Goal: Transaction & Acquisition: Purchase product/service

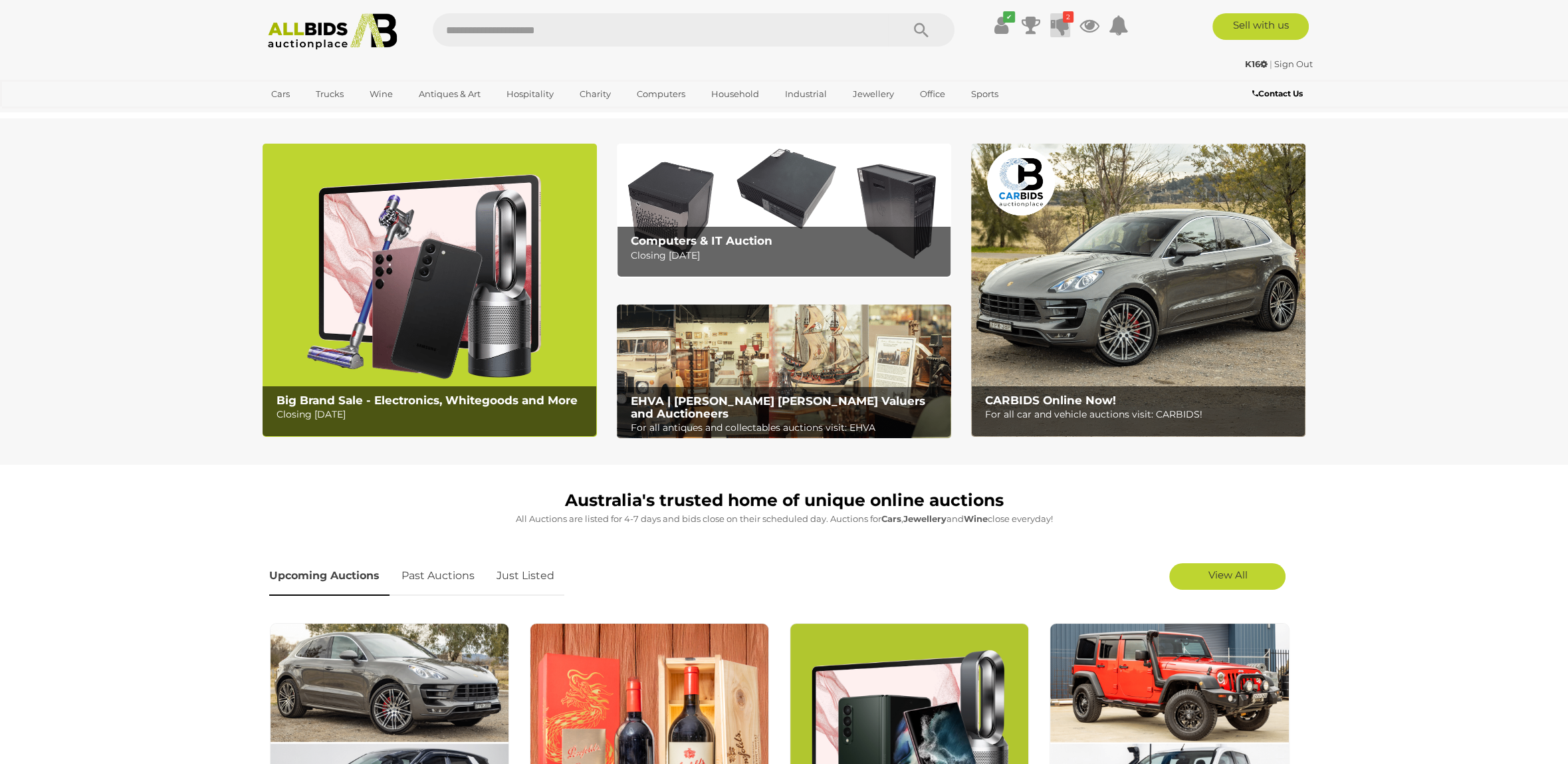
click at [1063, 17] on icon "2" at bounding box center [1068, 17] width 11 height 11
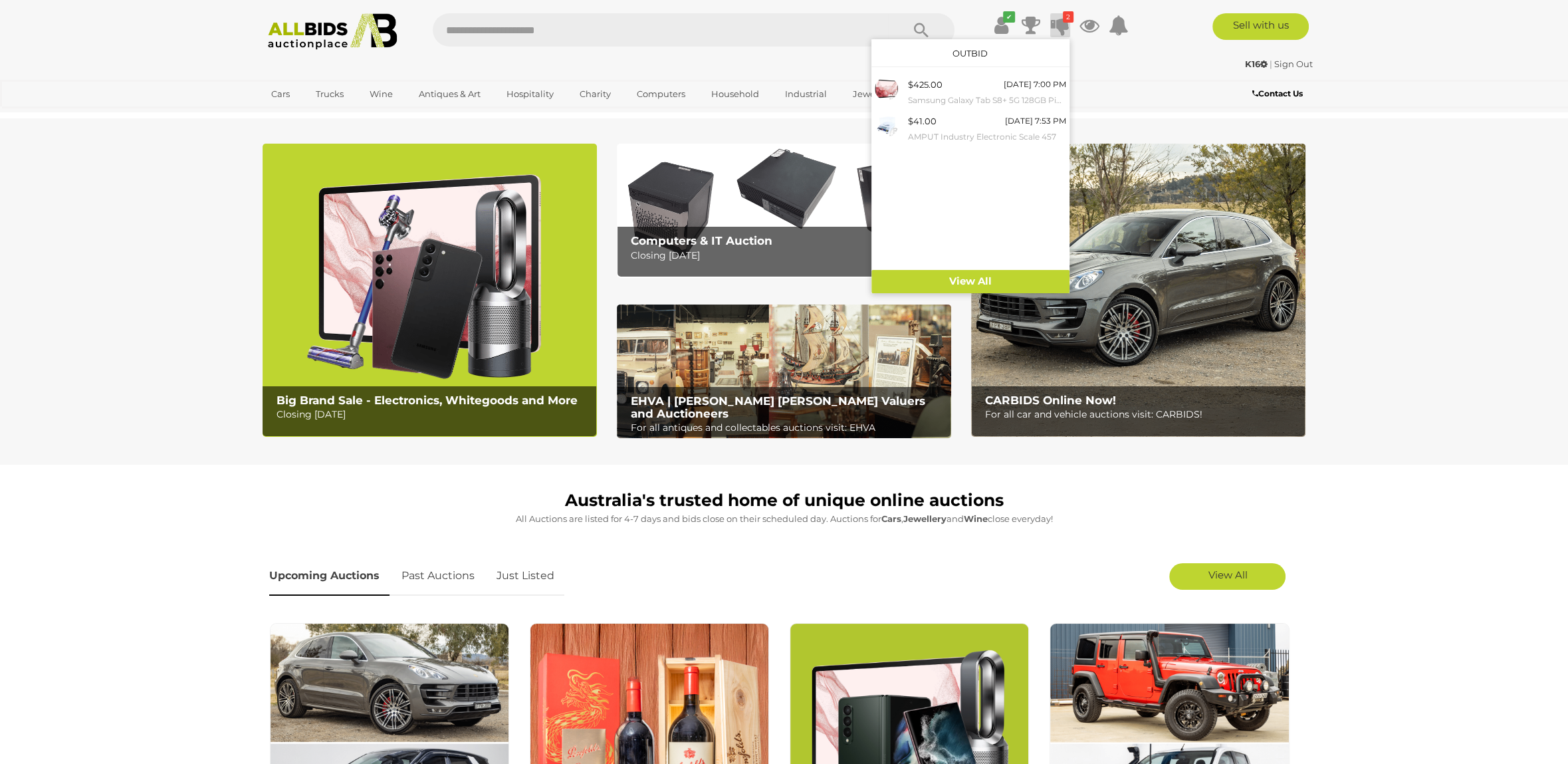
click at [472, 235] on img at bounding box center [429, 290] width 334 height 293
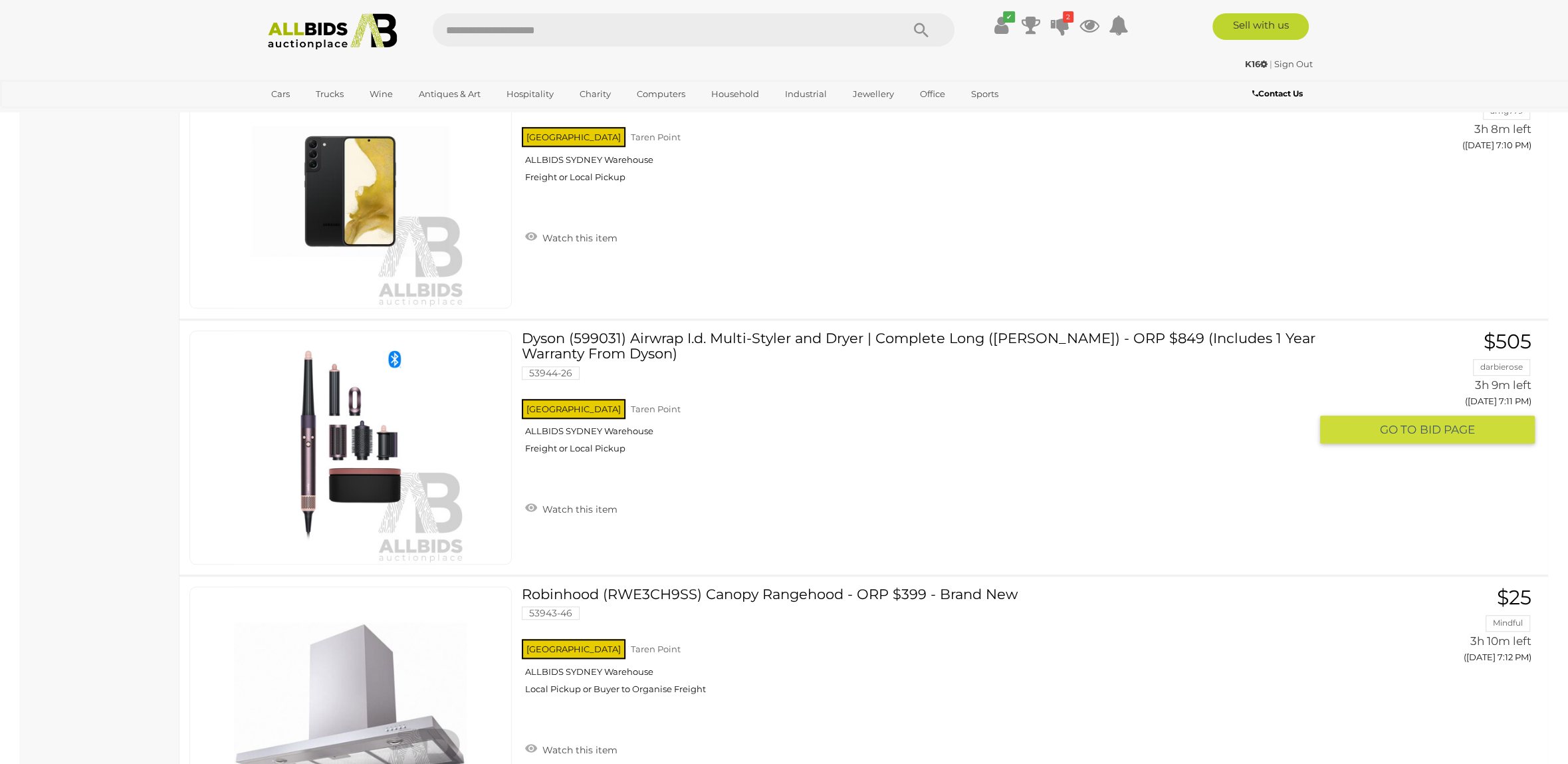
scroll to position [1745, 0]
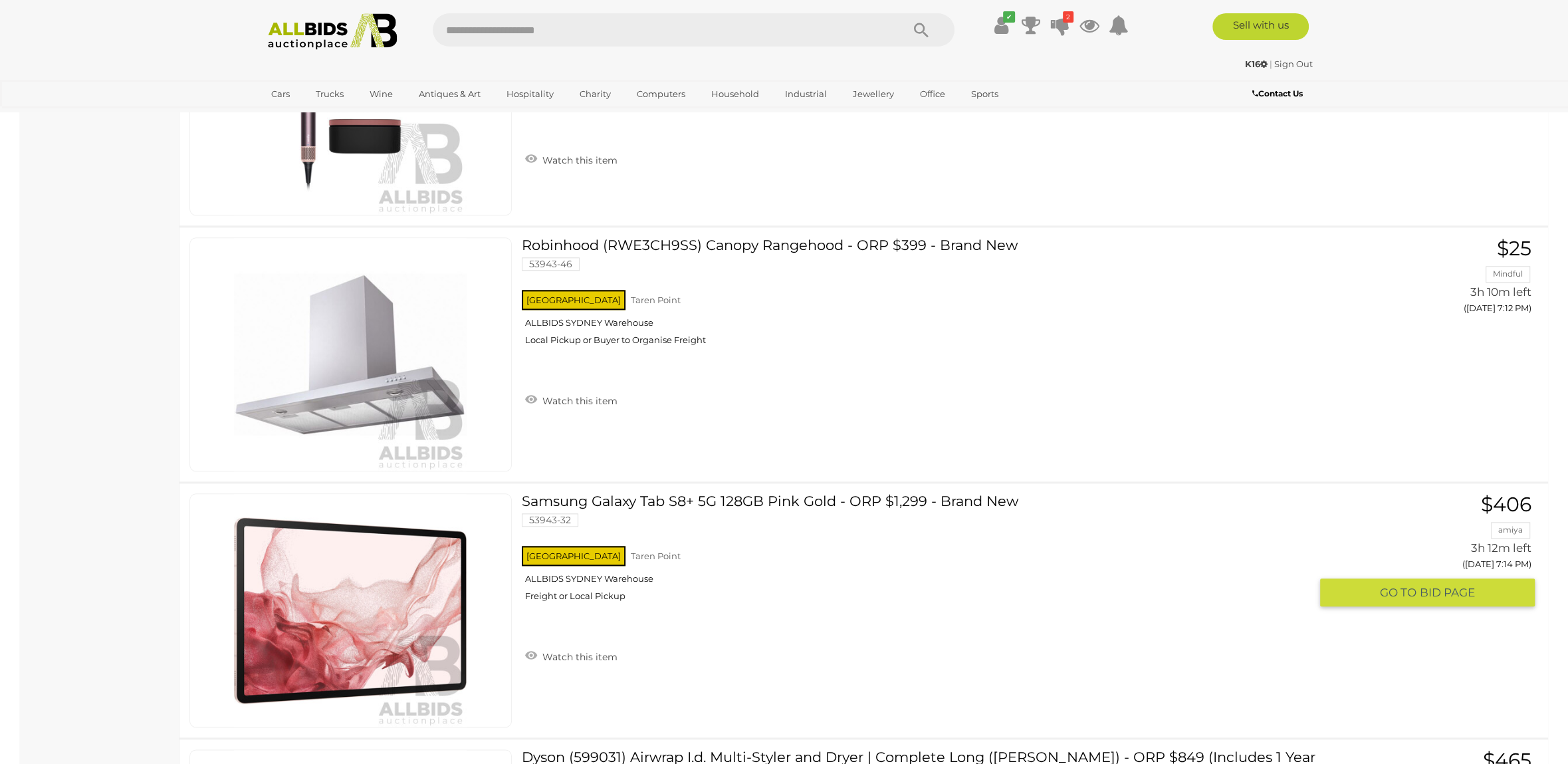
click at [660, 502] on link "Samsung Galaxy Tab S8+ 5G 128GB Pink Gold - ORP $1,299 - Brand New 53943-32 [GE…" at bounding box center [921, 552] width 778 height 119
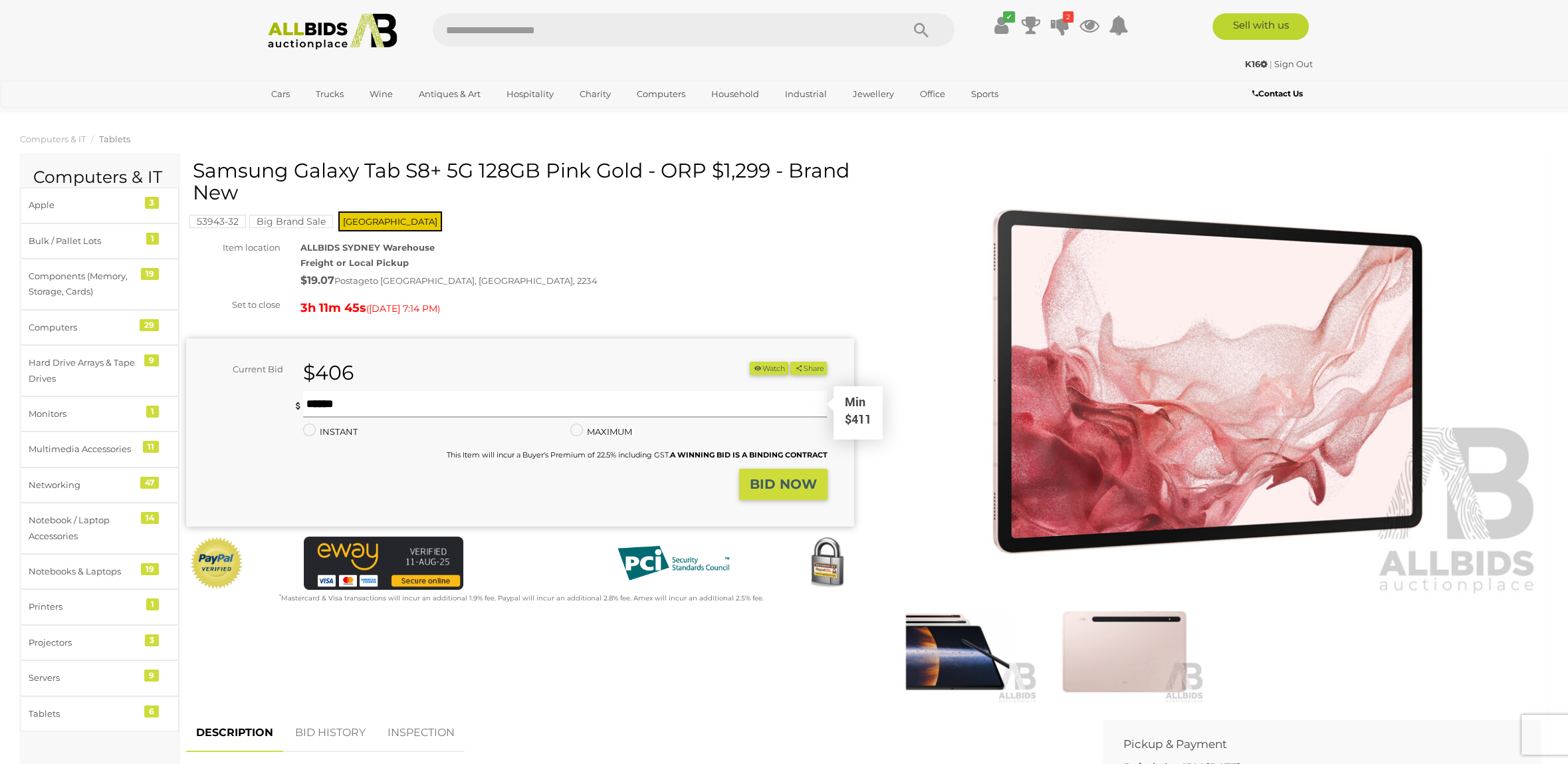
click at [358, 404] on input "text" at bounding box center [565, 404] width 524 height 27
type input "***"
click at [781, 487] on strong "BID NOW" at bounding box center [783, 484] width 67 height 16
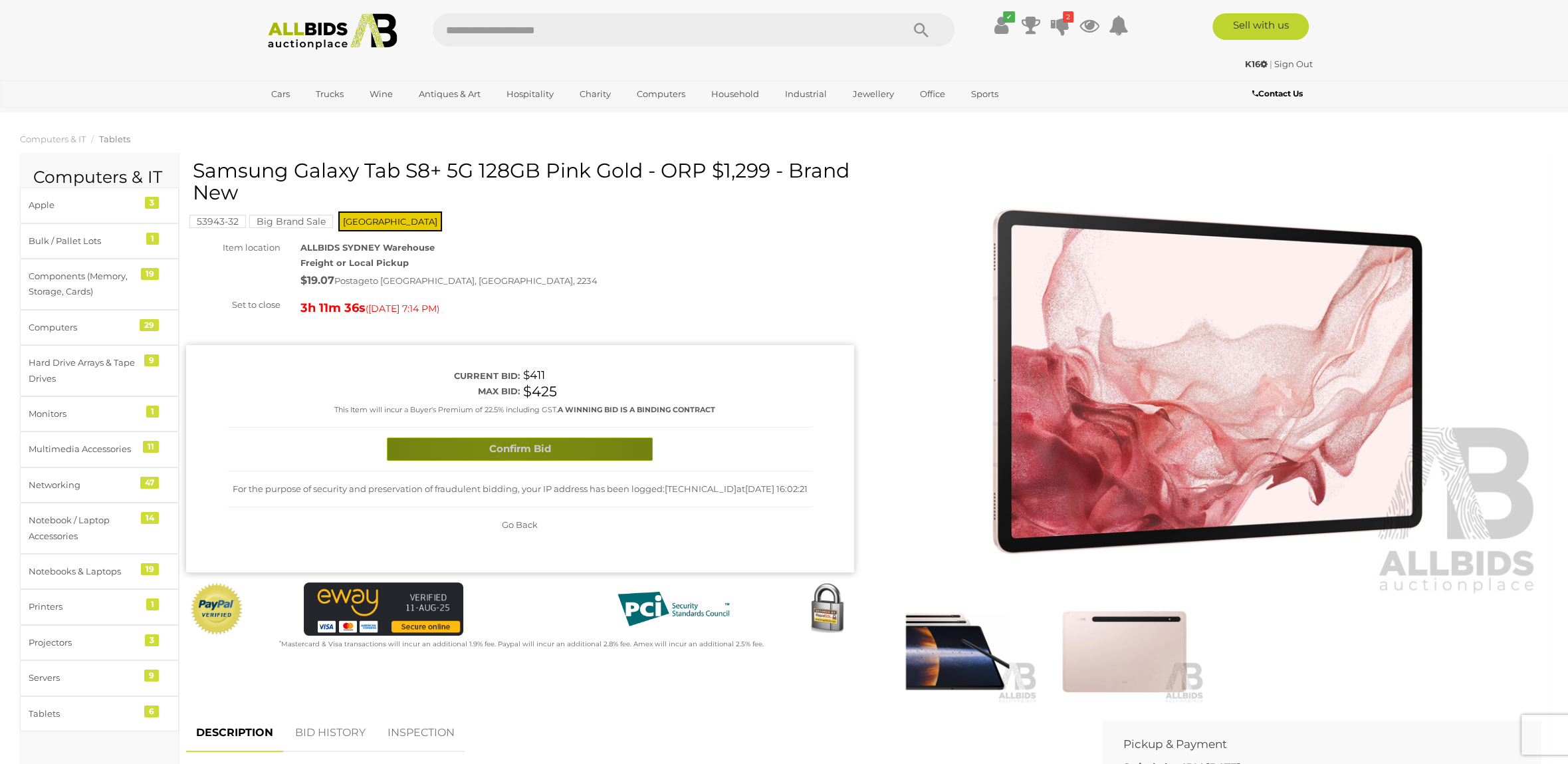
click at [514, 445] on button "Confirm Bid" at bounding box center [520, 449] width 266 height 23
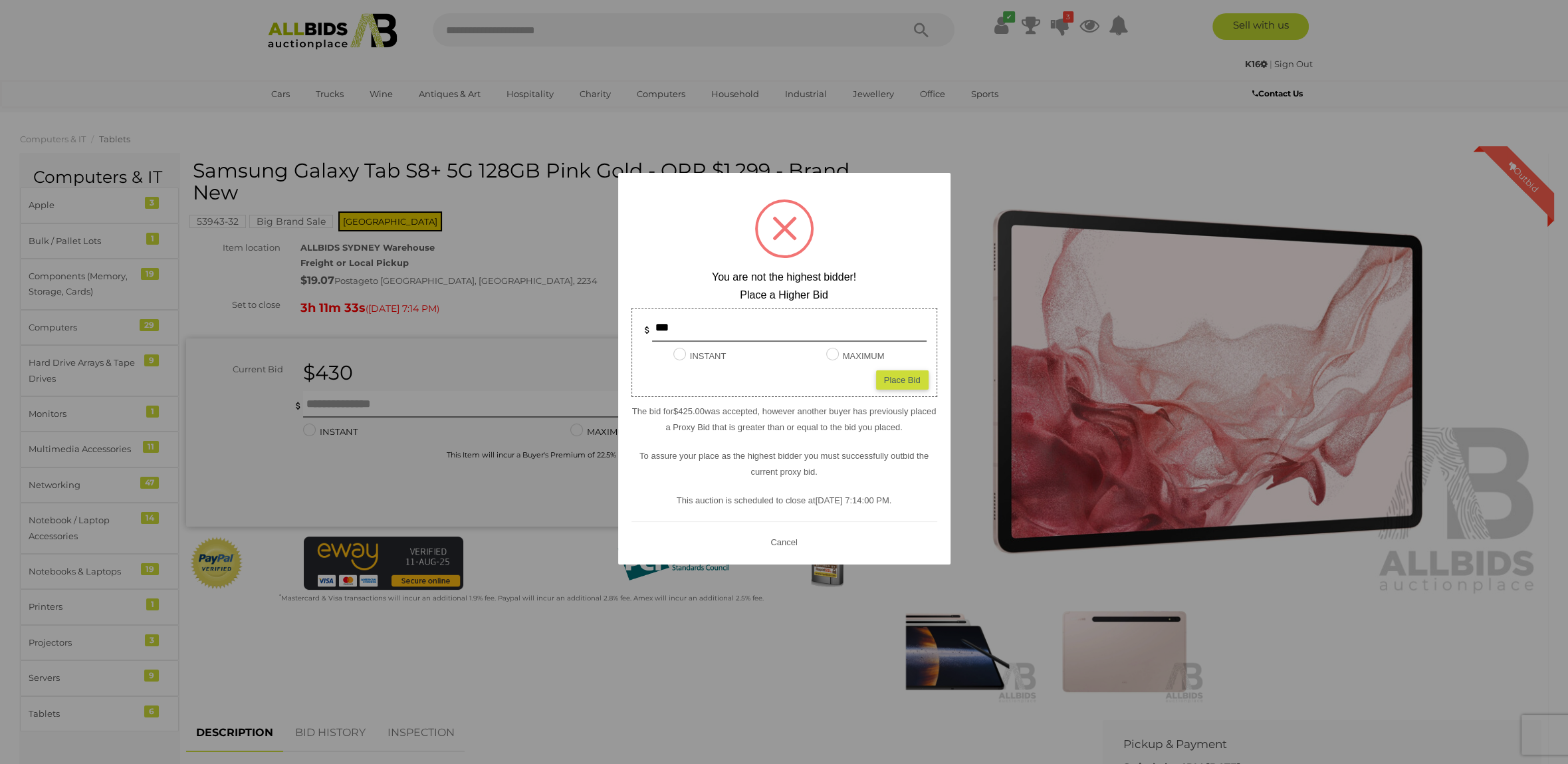
click at [544, 224] on div at bounding box center [784, 382] width 1568 height 764
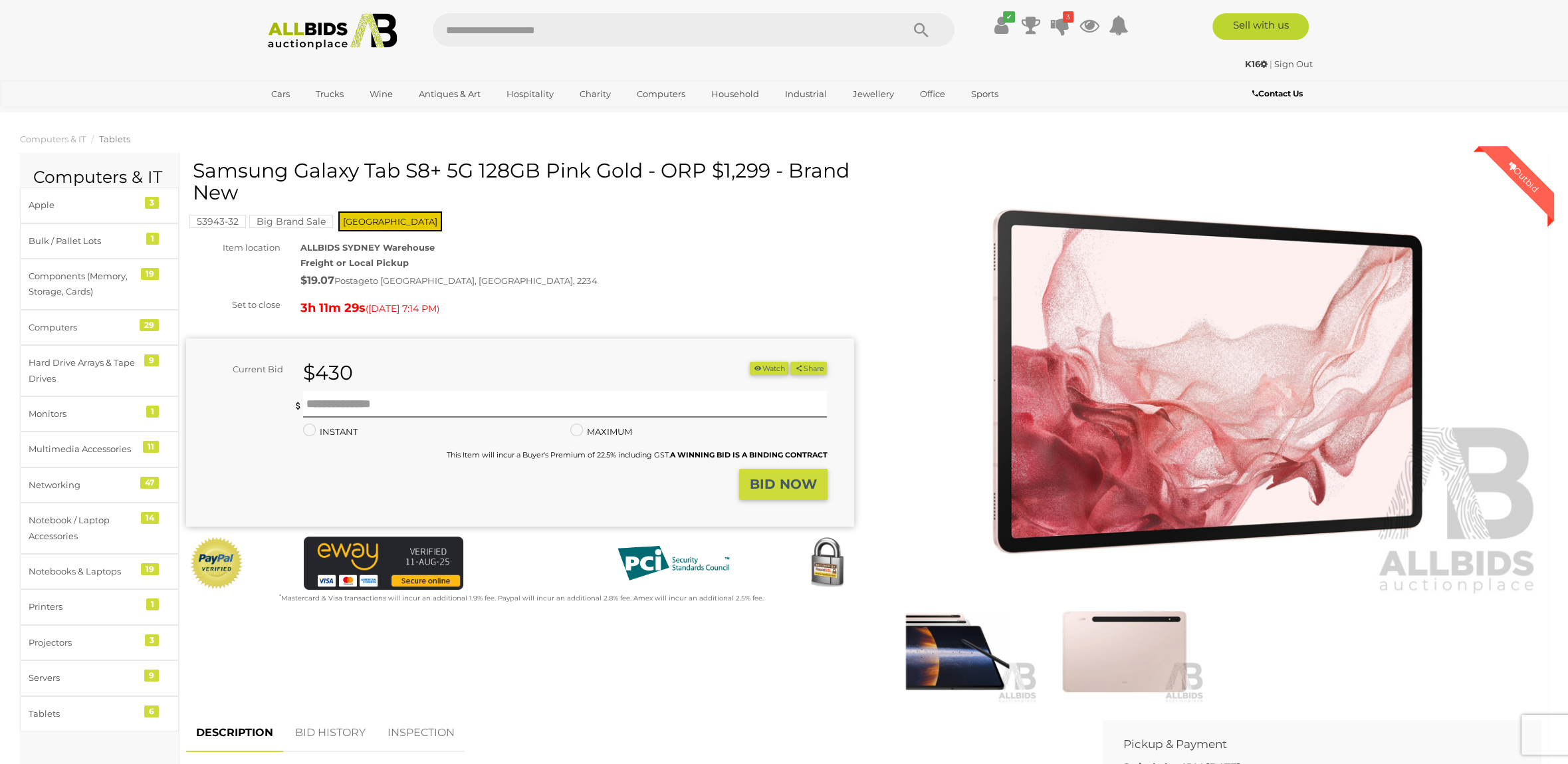
click at [295, 40] on img at bounding box center [332, 31] width 144 height 37
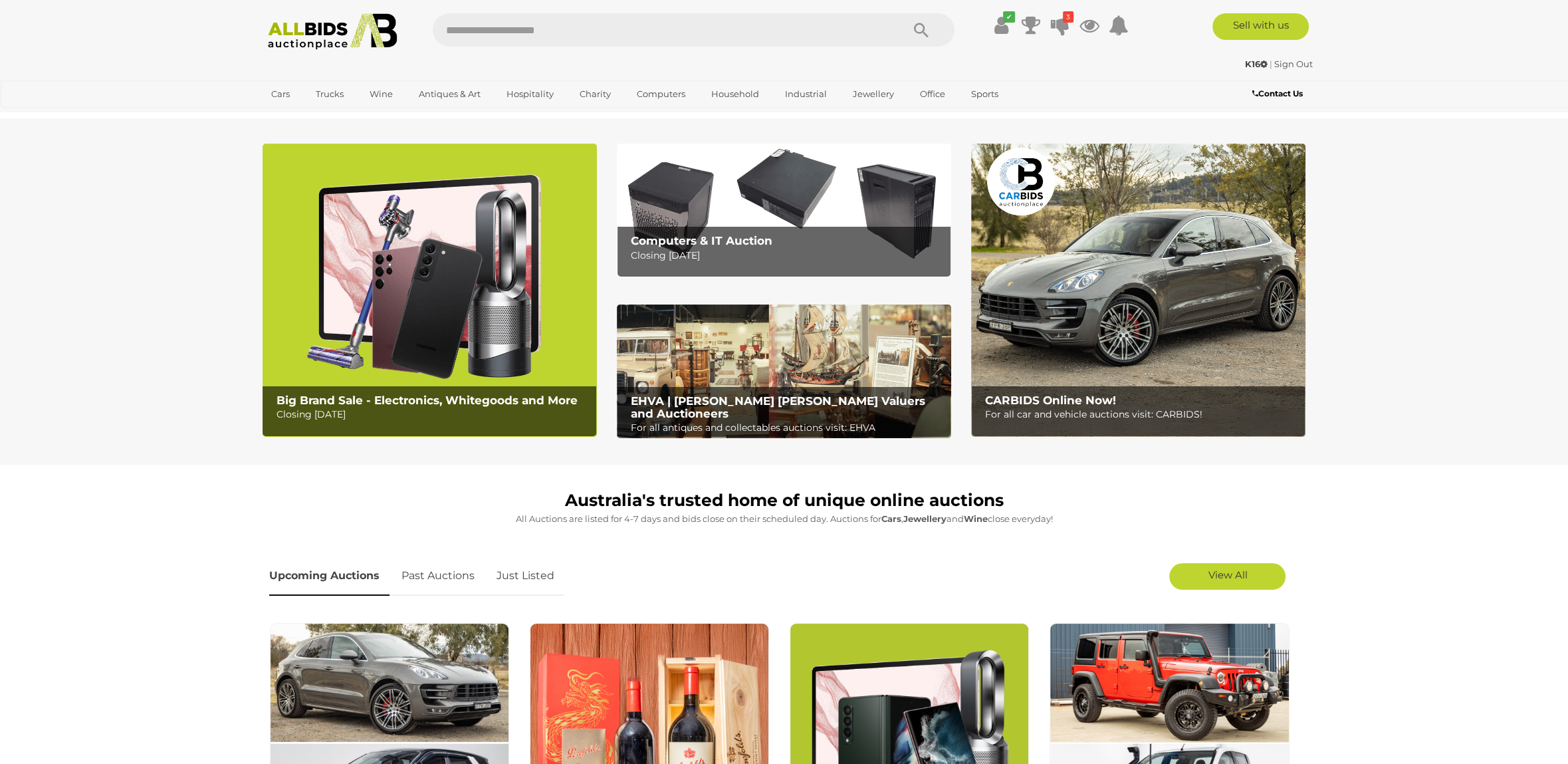
click at [385, 285] on img at bounding box center [429, 290] width 334 height 293
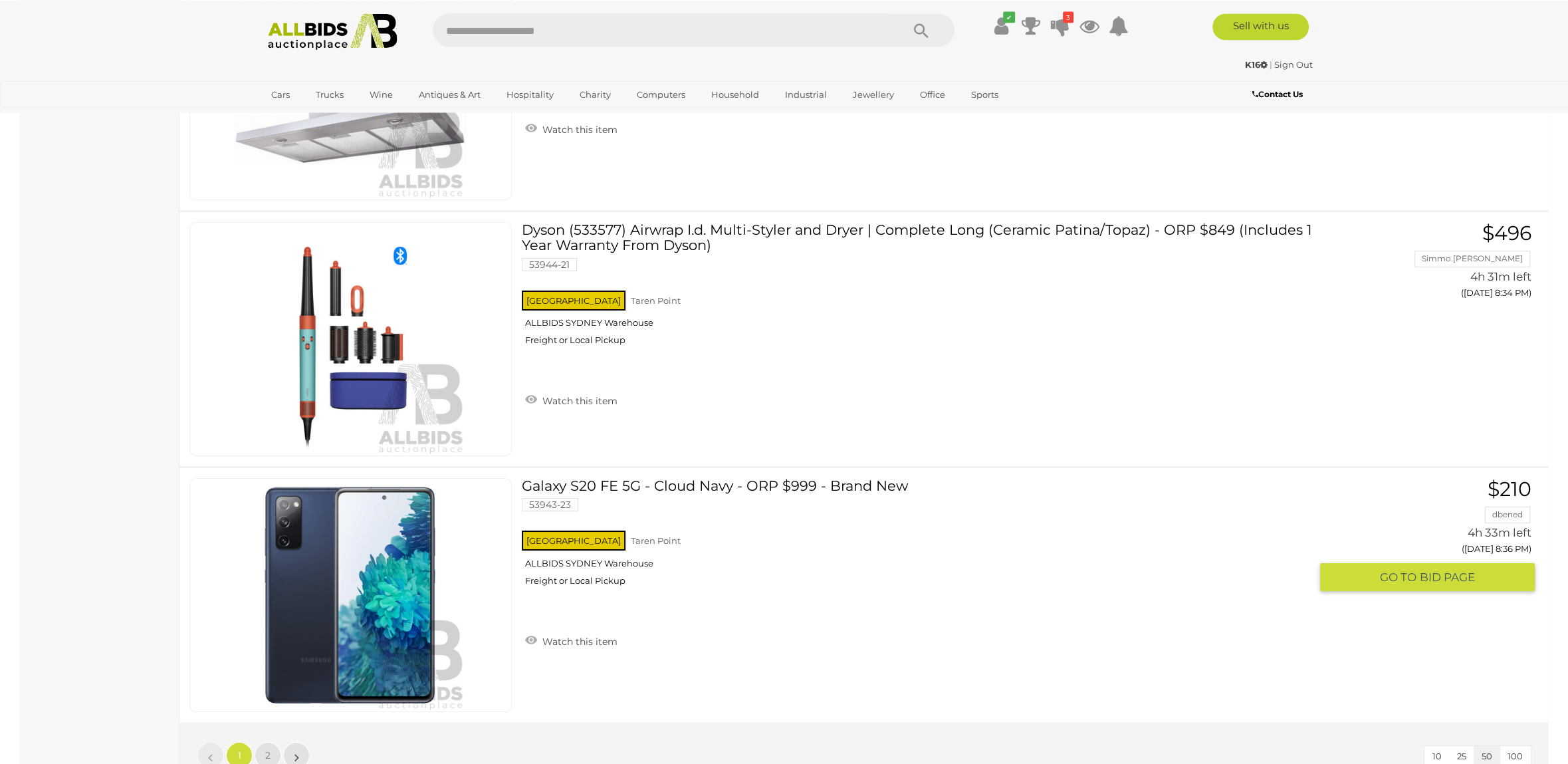
scroll to position [12557, 0]
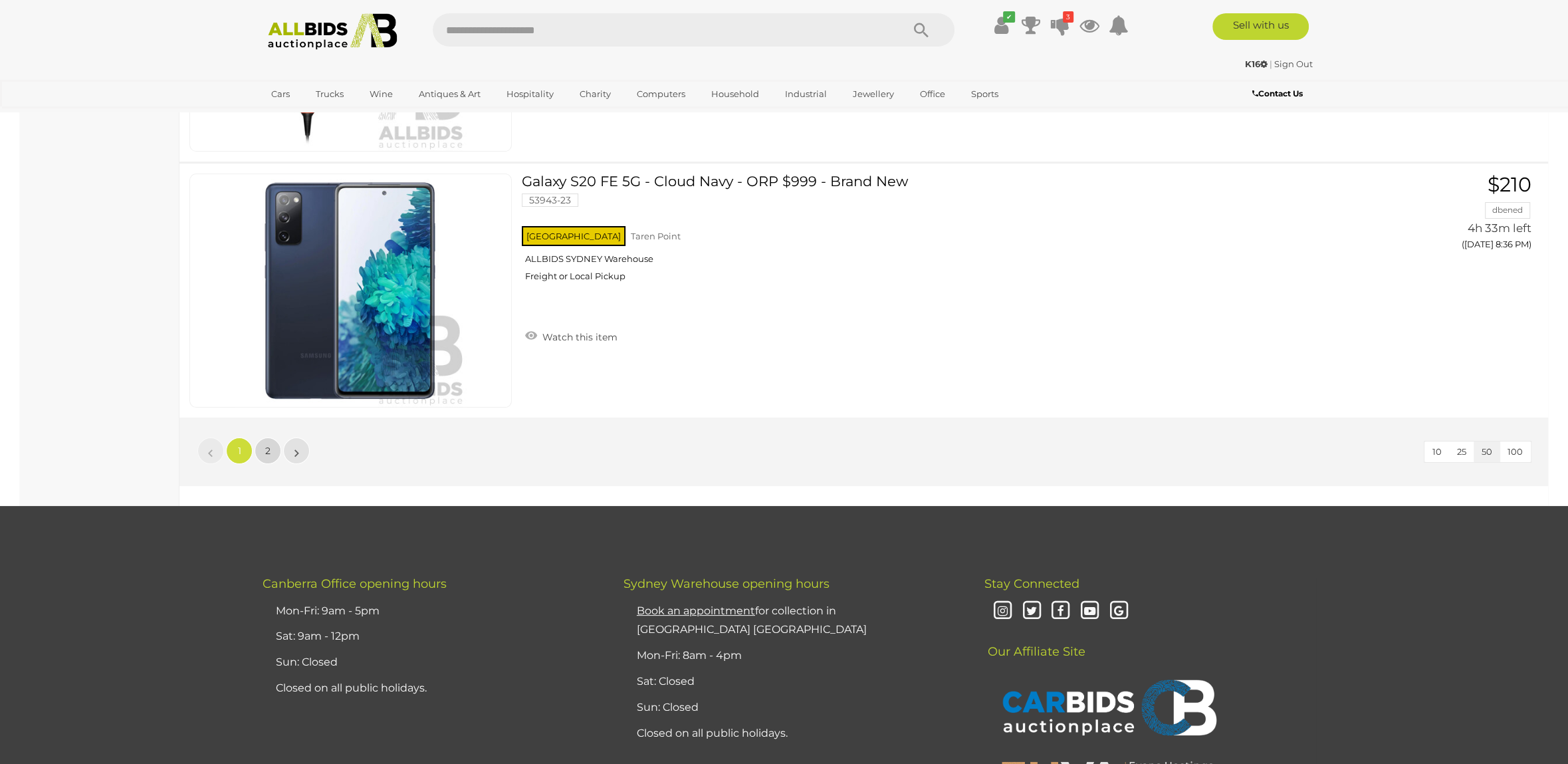
click at [269, 455] on span "2" at bounding box center [268, 451] width 5 height 12
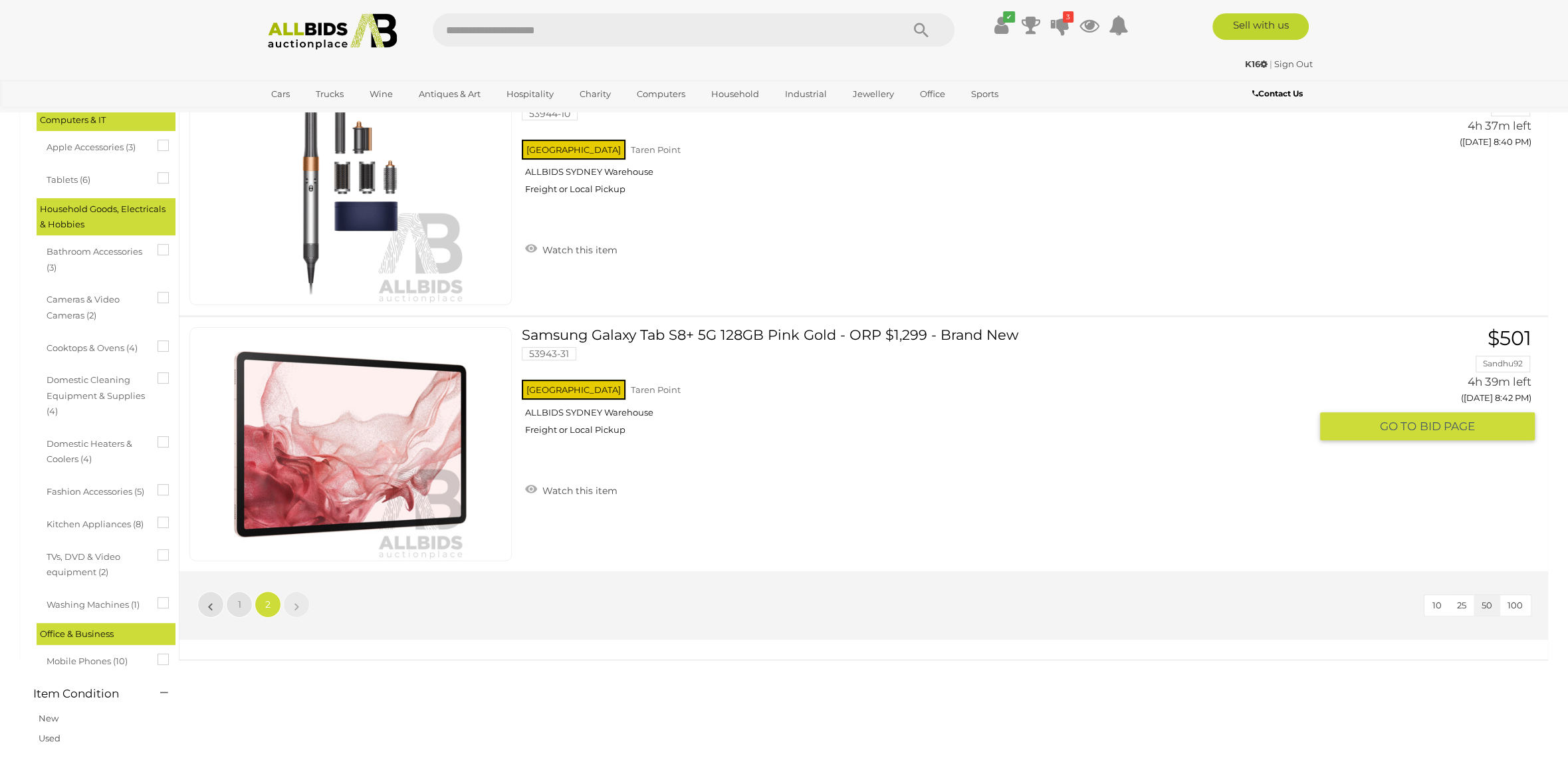
scroll to position [395, 0]
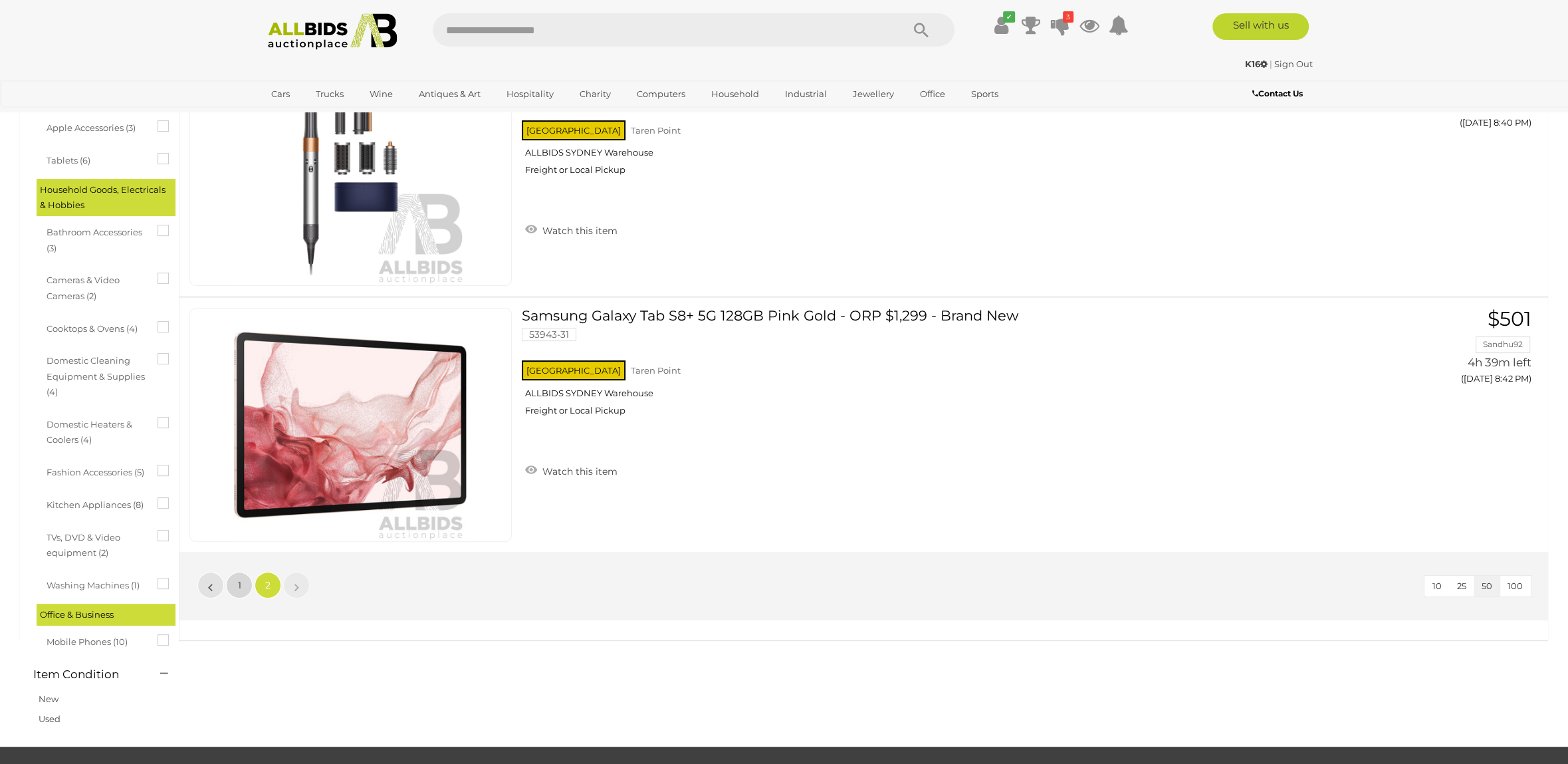
click at [234, 582] on link "1" at bounding box center [240, 585] width 27 height 27
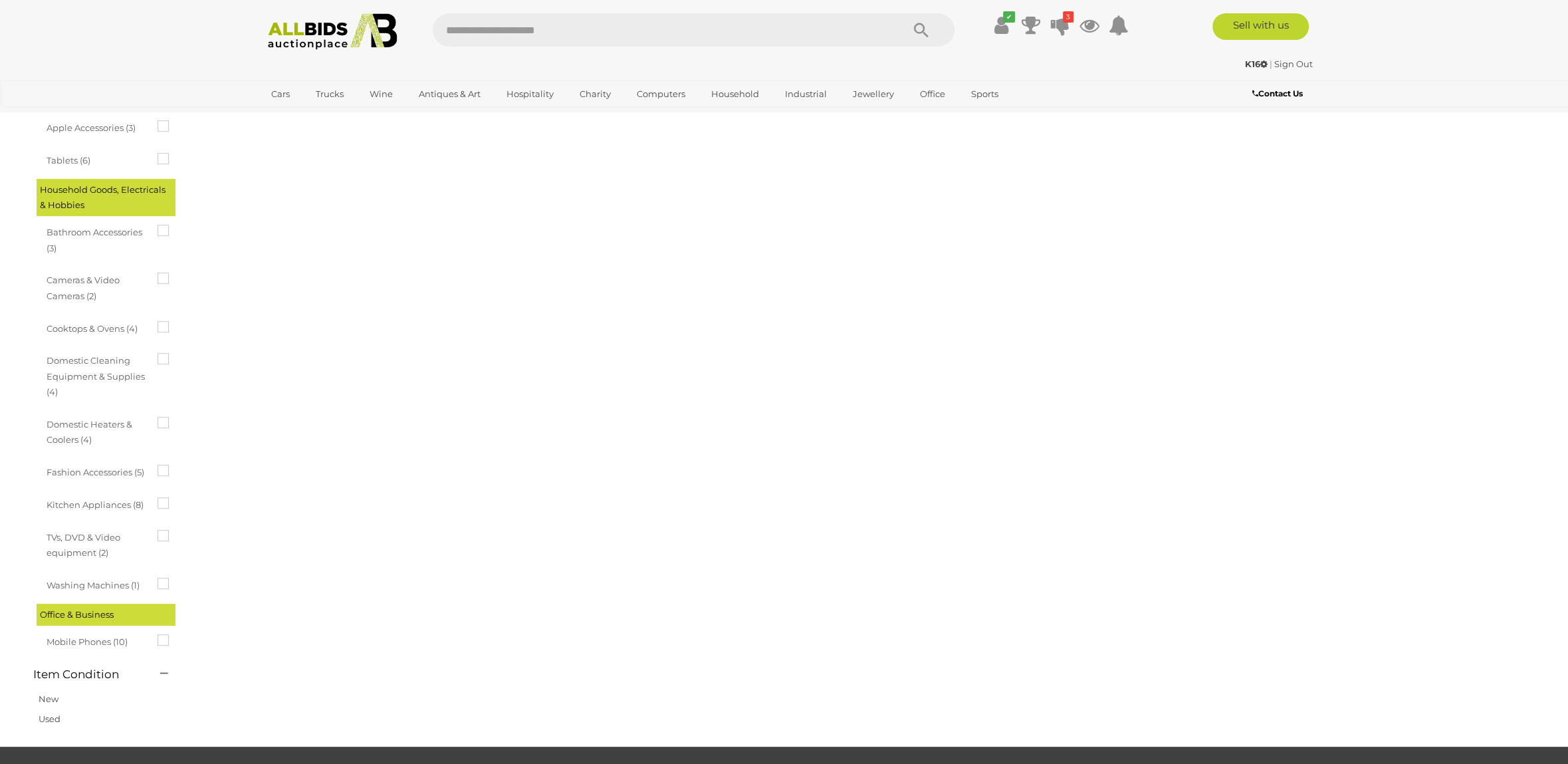
scroll to position [46, 0]
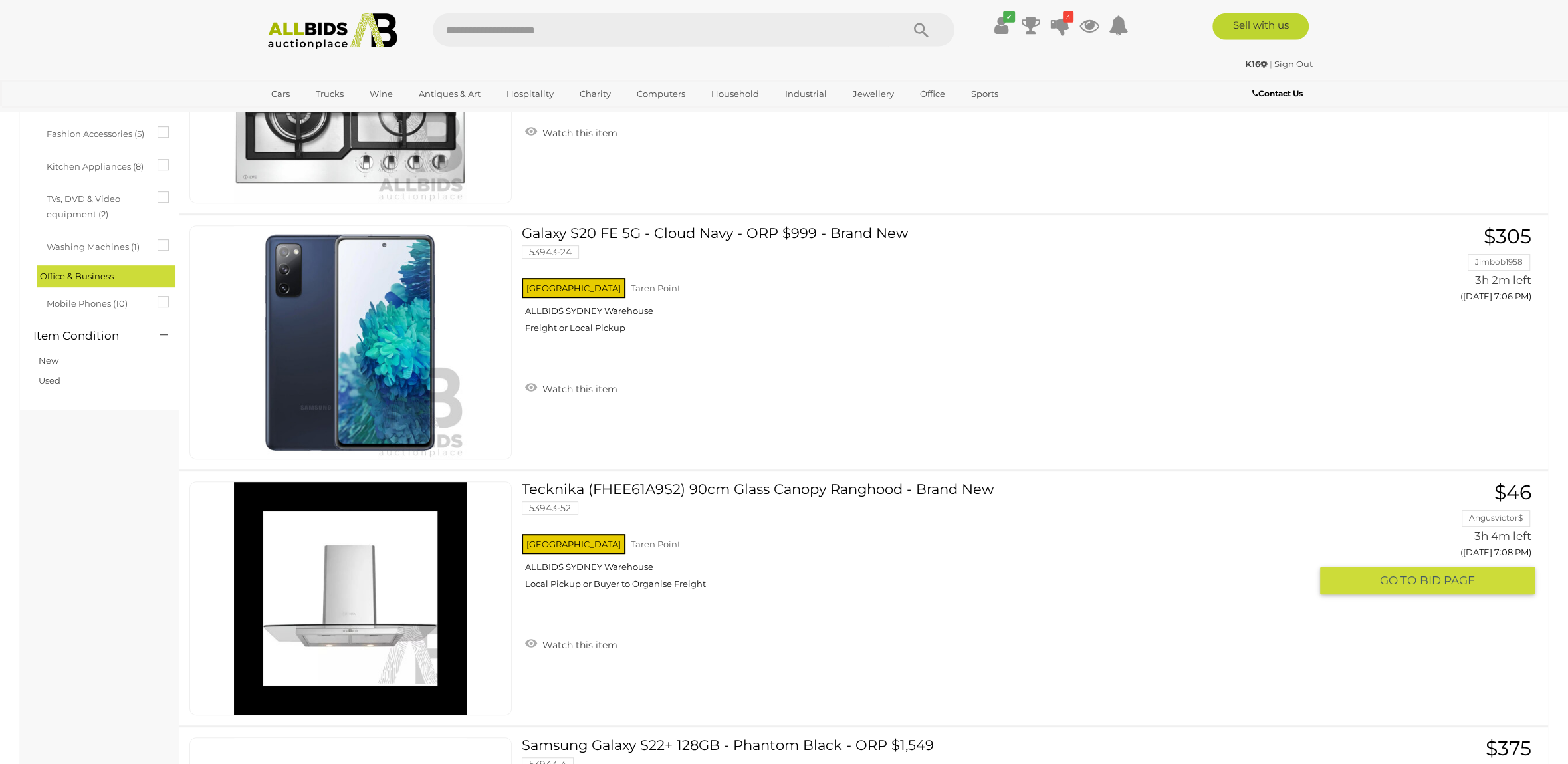
scroll to position [768, 0]
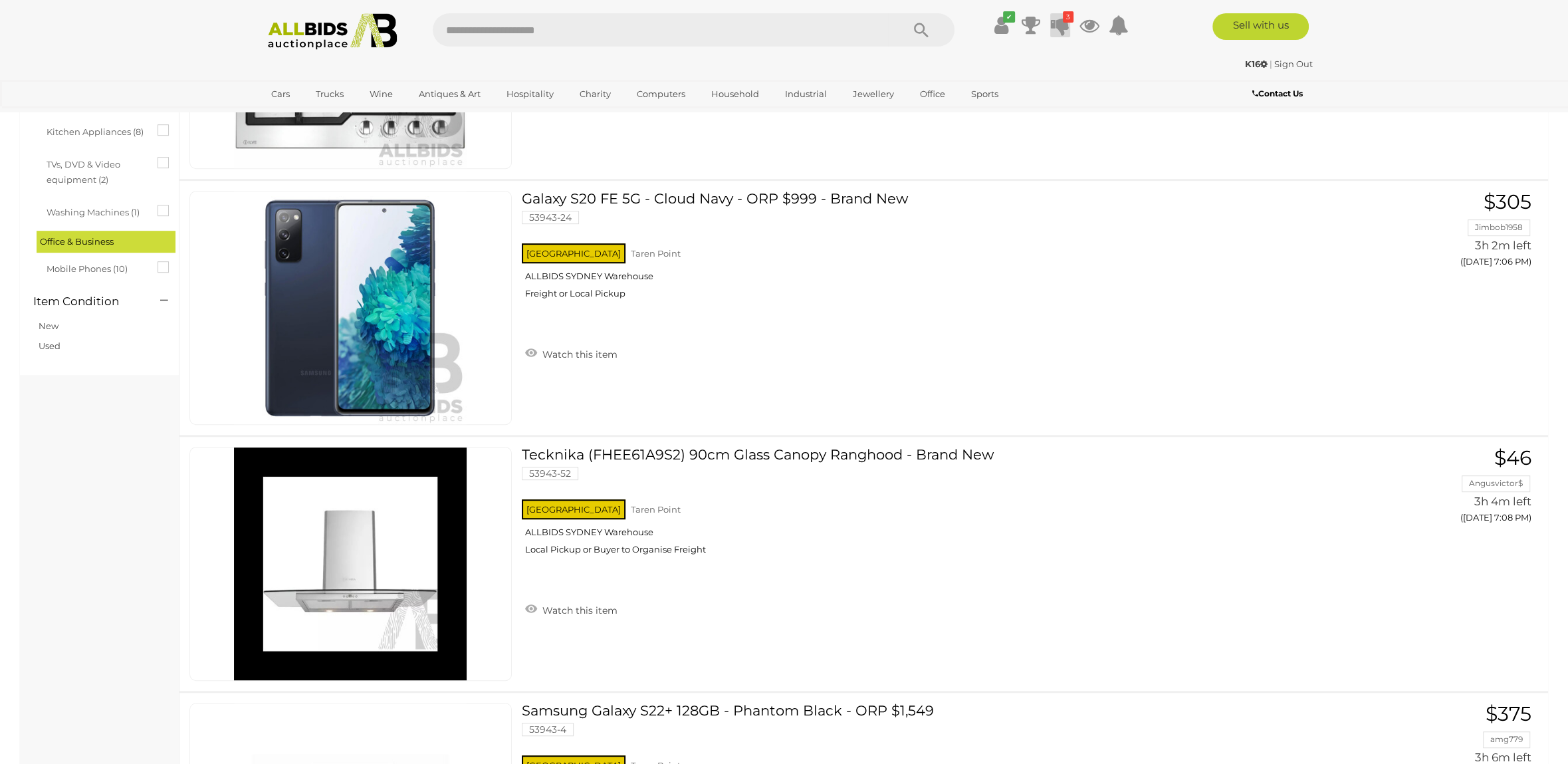
click at [1059, 24] on icon at bounding box center [1061, 25] width 19 height 24
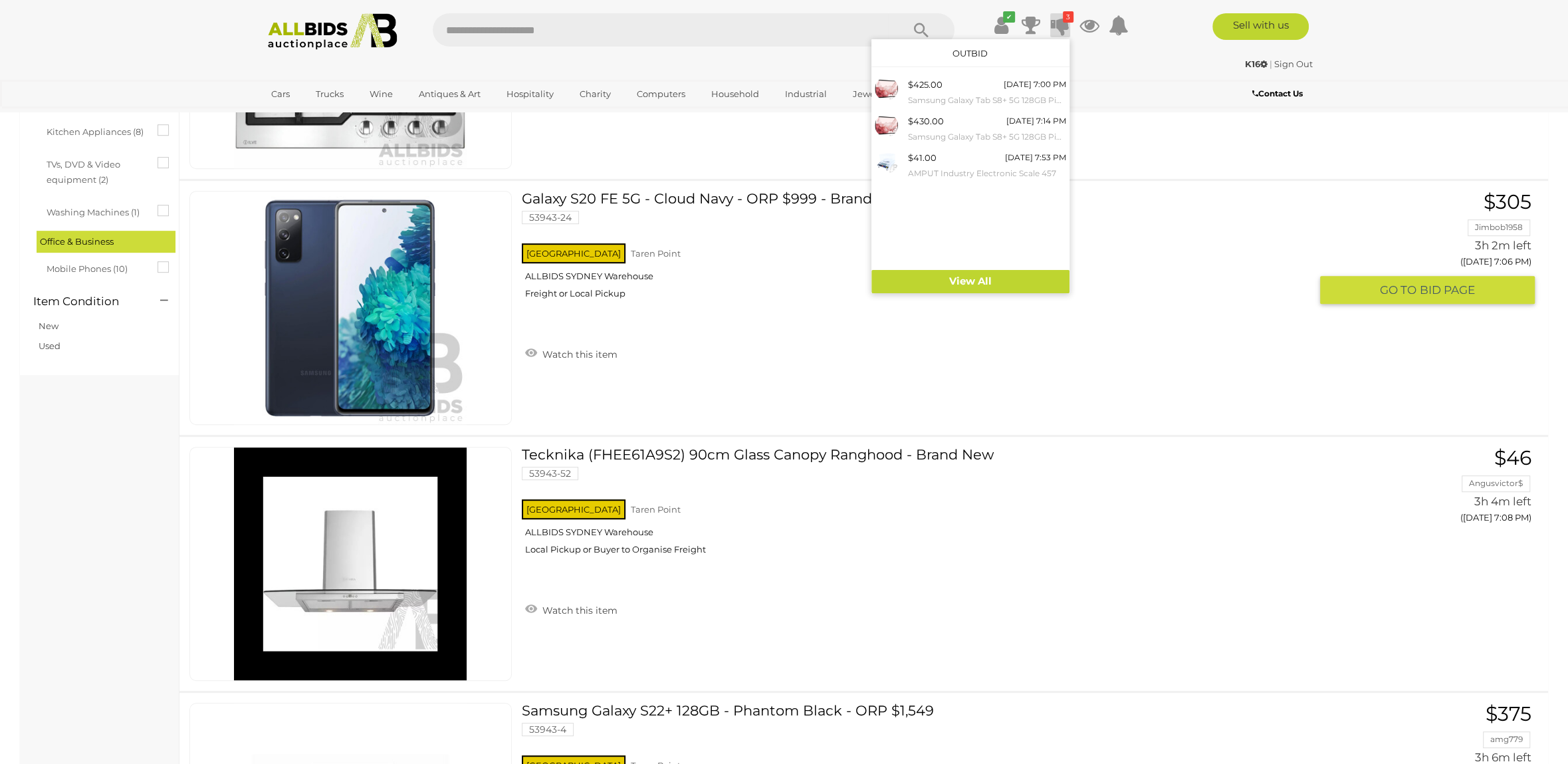
click at [1186, 252] on div "NSW Taren Point ALLBIDS SYDNEY Warehouse Freight or Local Pickup" at bounding box center [915, 275] width 788 height 68
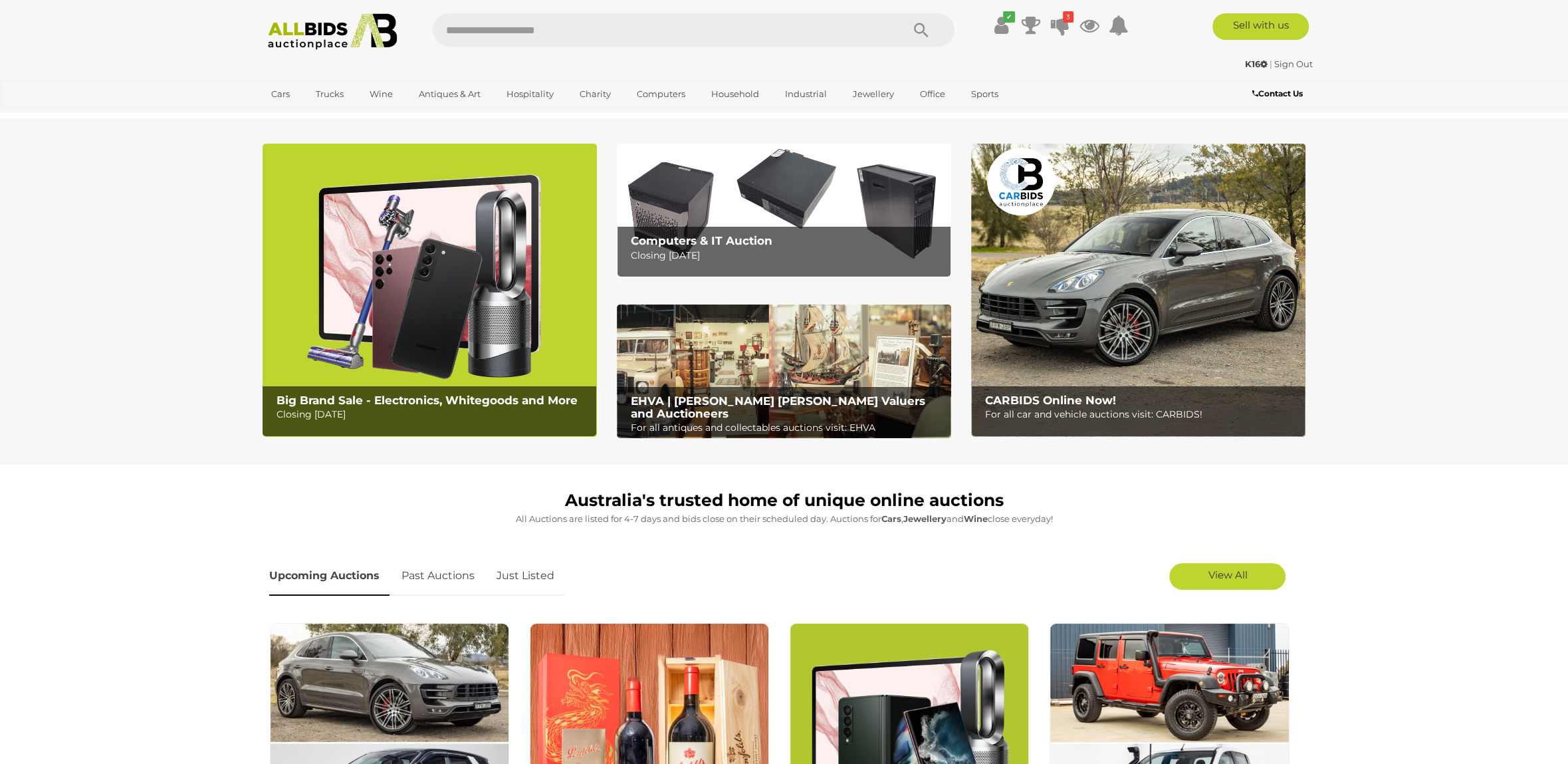
click at [398, 328] on img at bounding box center [429, 290] width 334 height 293
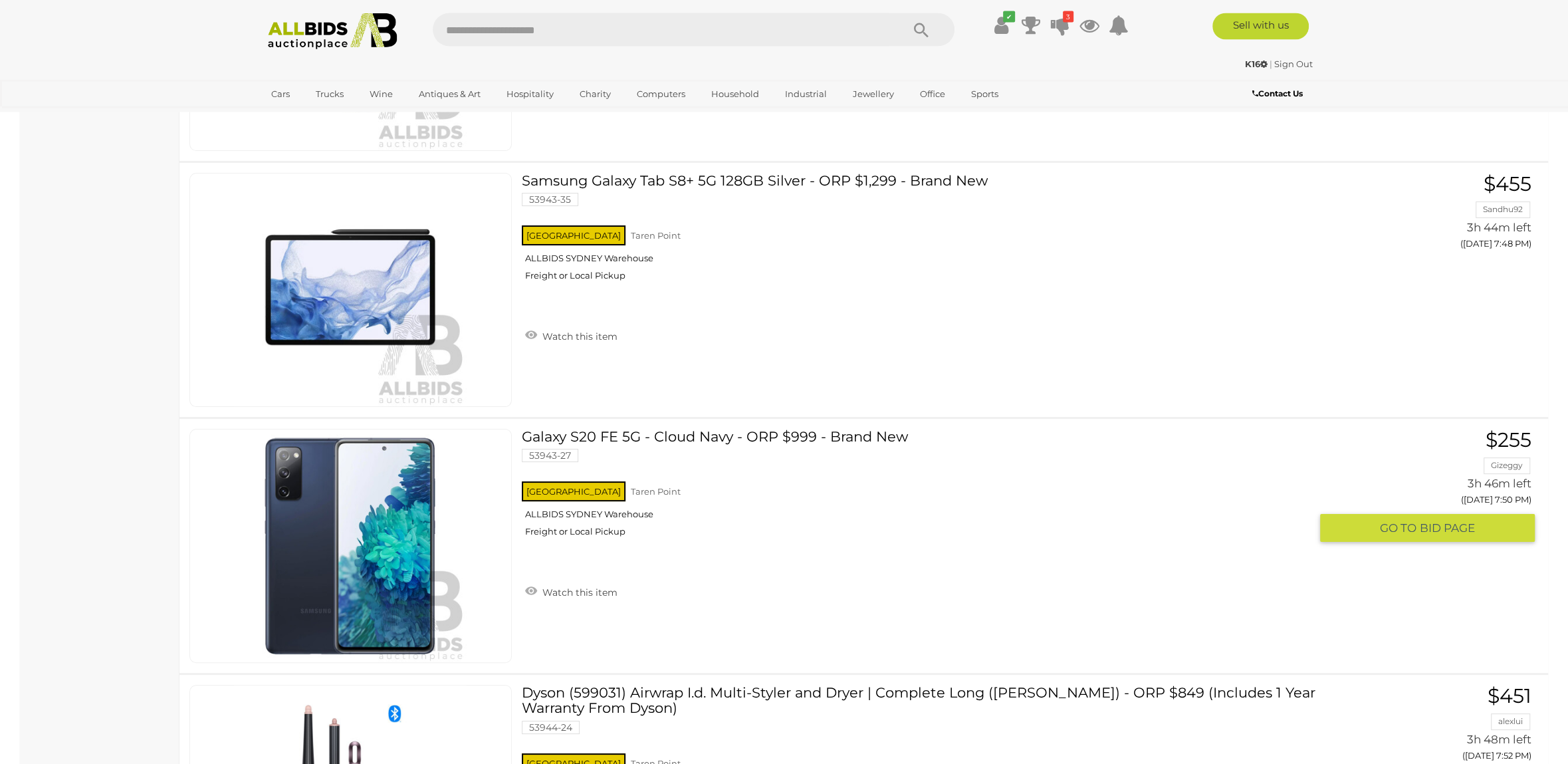
scroll to position [6322, 0]
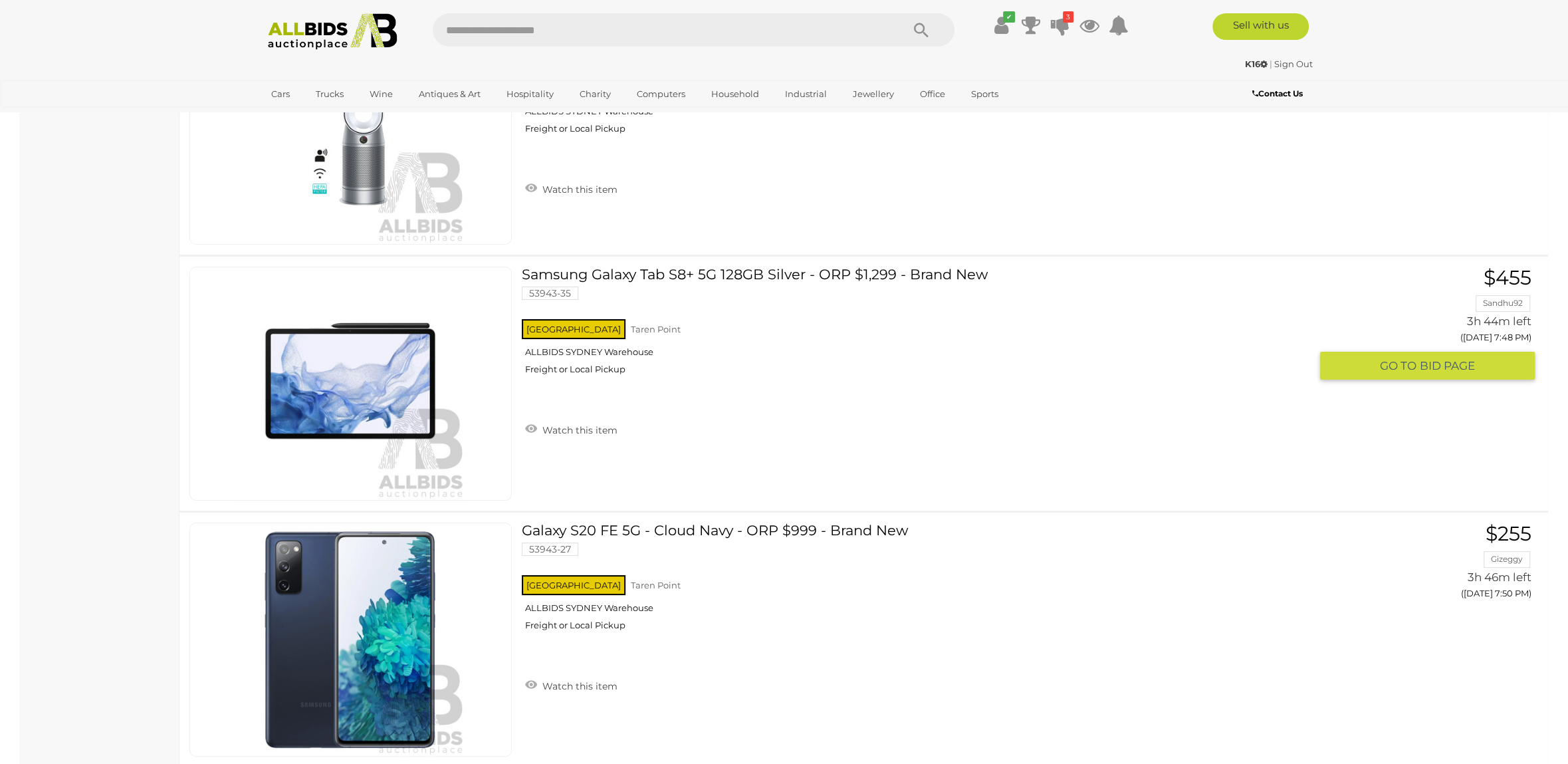
click at [743, 277] on link "Samsung Galaxy Tab S8+ 5G 128GB Silver - ORP $1,299 - Brand New 53943-35 NSW Ta…" at bounding box center [921, 325] width 778 height 119
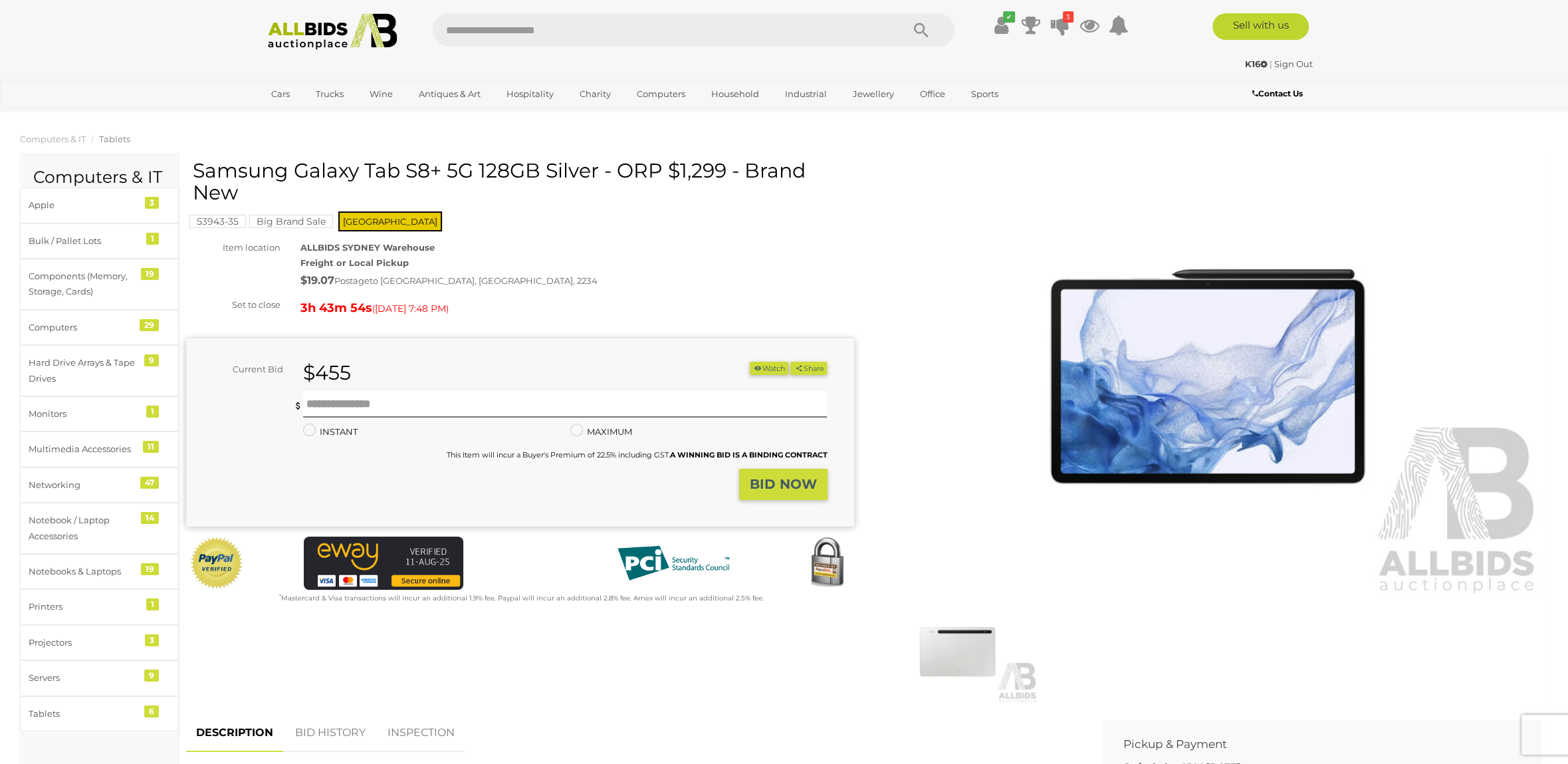
click at [757, 366] on icon "button" at bounding box center [758, 368] width 9 height 7
